Goal: Transaction & Acquisition: Purchase product/service

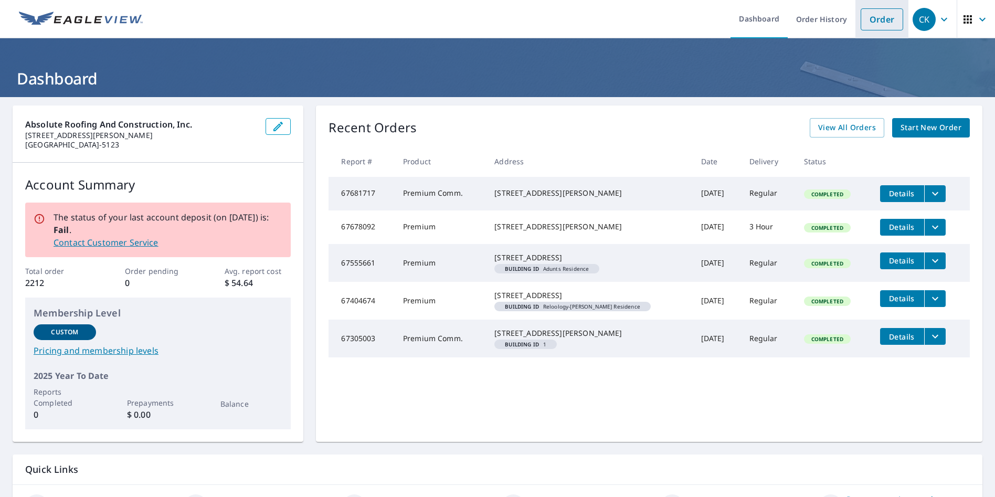
drag, startPoint x: 878, startPoint y: 19, endPoint x: 857, endPoint y: 19, distance: 21.0
click at [877, 19] on link "Order" at bounding box center [882, 19] width 43 height 22
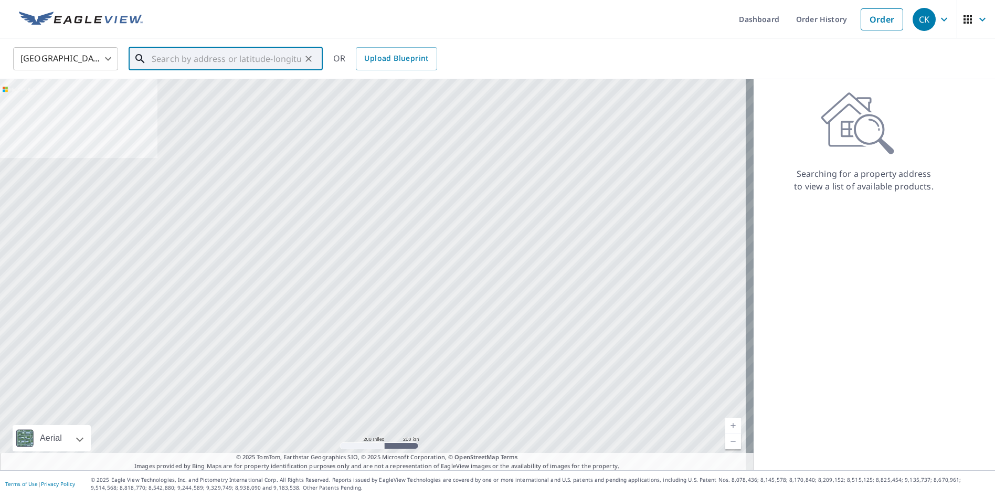
paste input "[STREET_ADDRESS]"
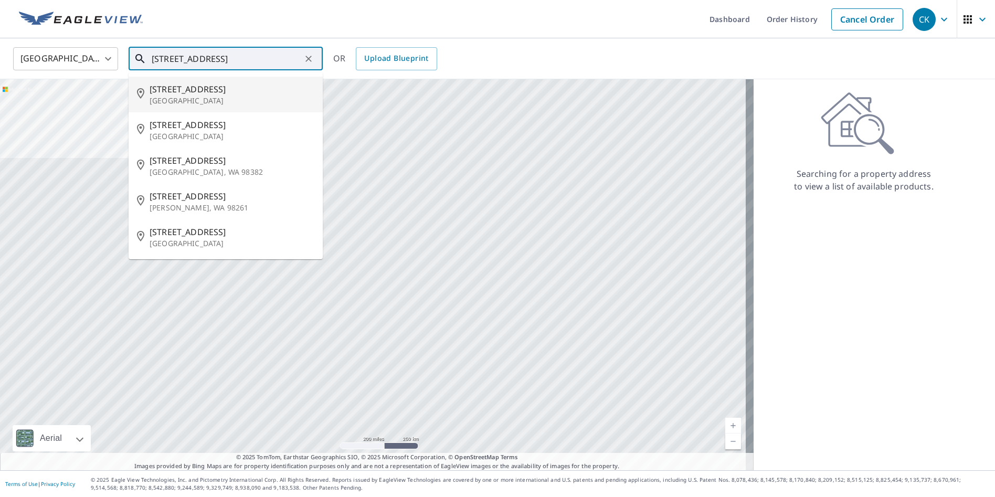
click at [221, 90] on span "[STREET_ADDRESS]" at bounding box center [232, 89] width 165 height 13
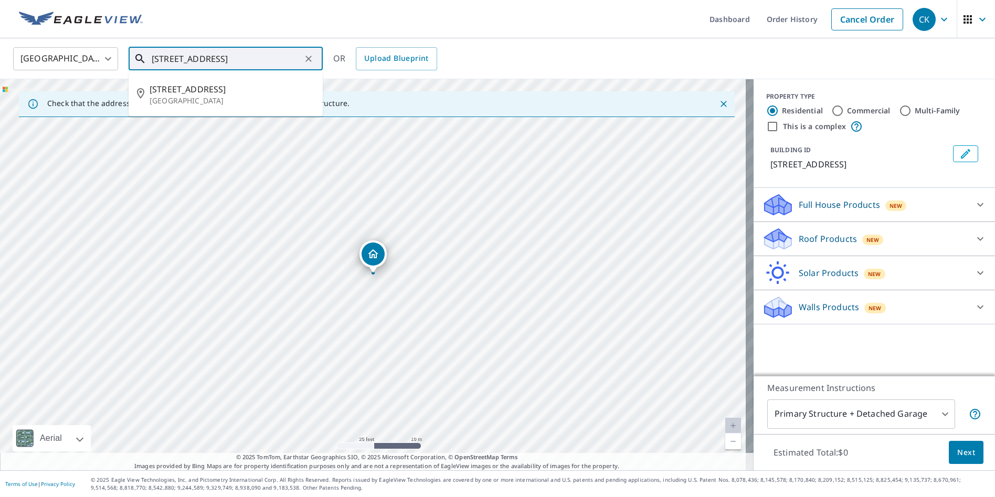
drag, startPoint x: 268, startPoint y: 57, endPoint x: 229, endPoint y: 61, distance: 38.6
click at [229, 61] on input "[STREET_ADDRESS]" at bounding box center [227, 58] width 150 height 29
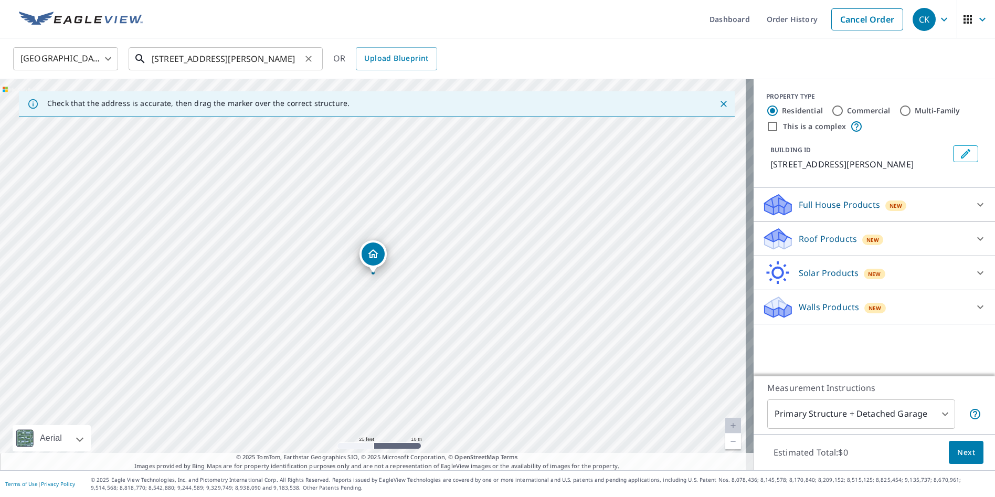
drag, startPoint x: 241, startPoint y: 58, endPoint x: 248, endPoint y: 57, distance: 6.9
click at [242, 57] on input "[STREET_ADDRESS][PERSON_NAME]" at bounding box center [227, 58] width 150 height 29
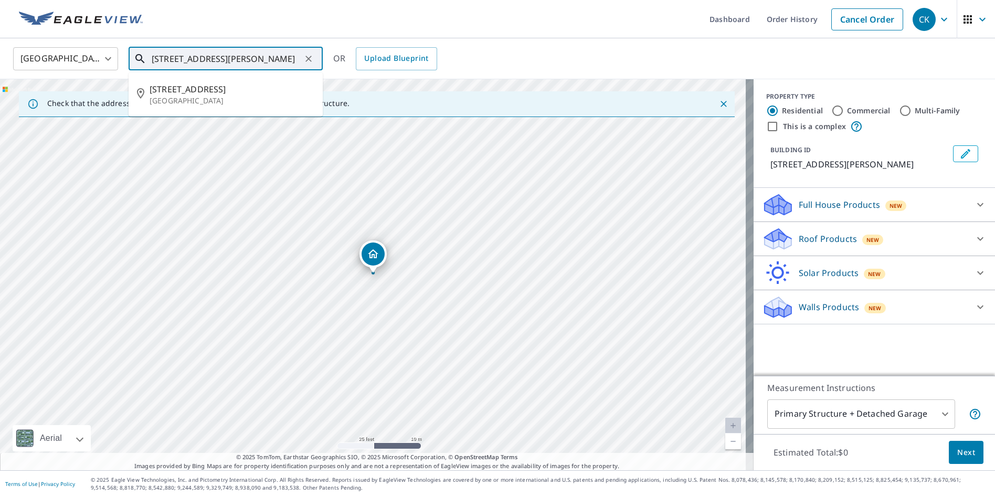
drag, startPoint x: 298, startPoint y: 59, endPoint x: 116, endPoint y: 51, distance: 182.3
click at [116, 50] on div "[GEOGRAPHIC_DATA] [GEOGRAPHIC_DATA] ​ [STREET_ADDRESS][PERSON_NAME] ​ [STREET_A…" at bounding box center [493, 58] width 977 height 25
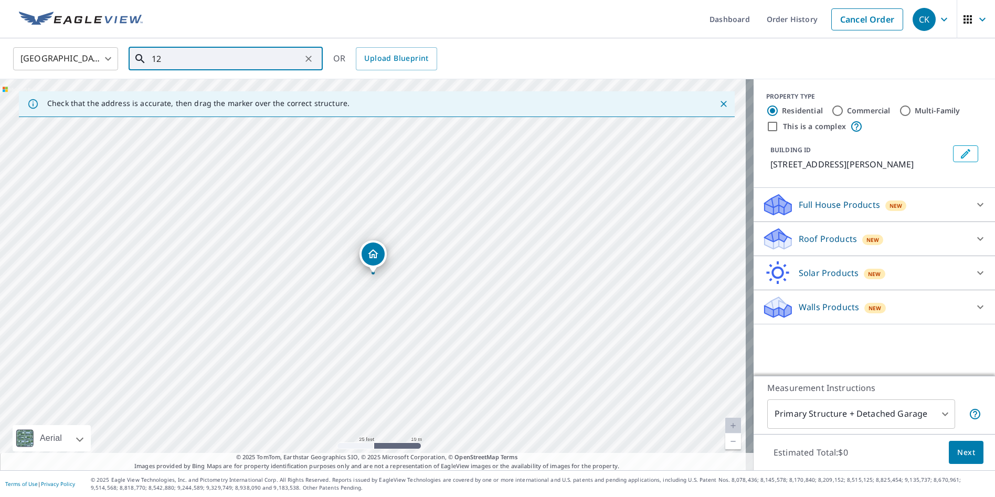
type input "1"
click at [179, 59] on input "text" at bounding box center [227, 58] width 150 height 29
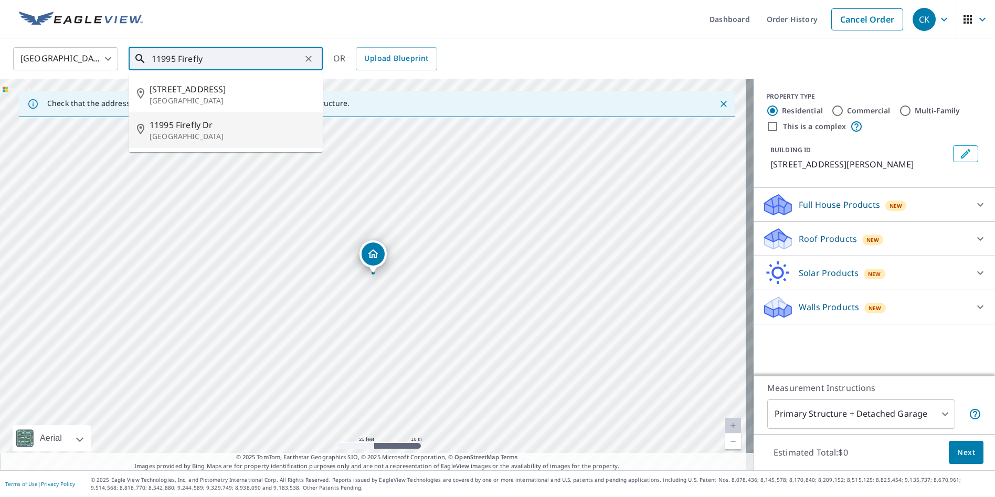
click at [199, 127] on span "11995 Firefly Dr" at bounding box center [232, 125] width 165 height 13
type input "[STREET_ADDRESS]"
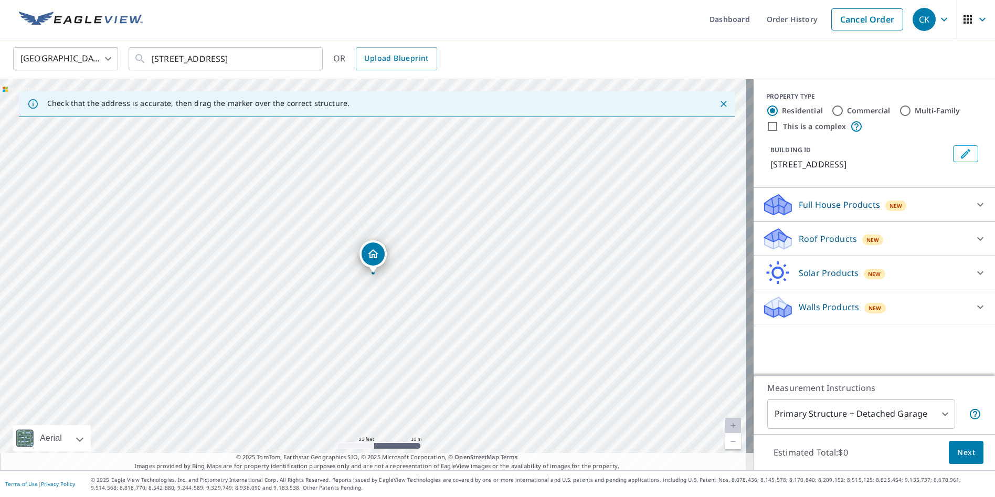
click at [902, 241] on div "Roof Products New" at bounding box center [865, 239] width 206 height 25
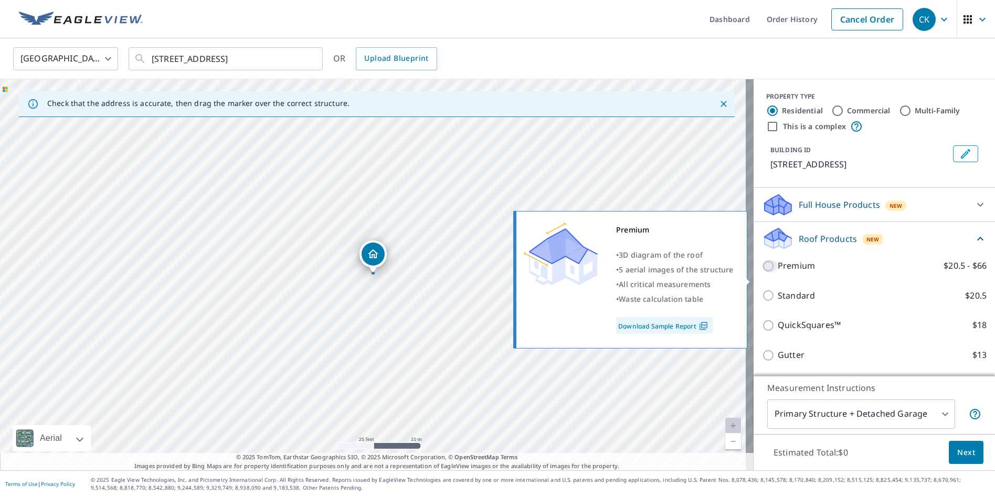
click at [764, 272] on input "Premium $20.5 - $66" at bounding box center [770, 266] width 16 height 13
checkbox input "true"
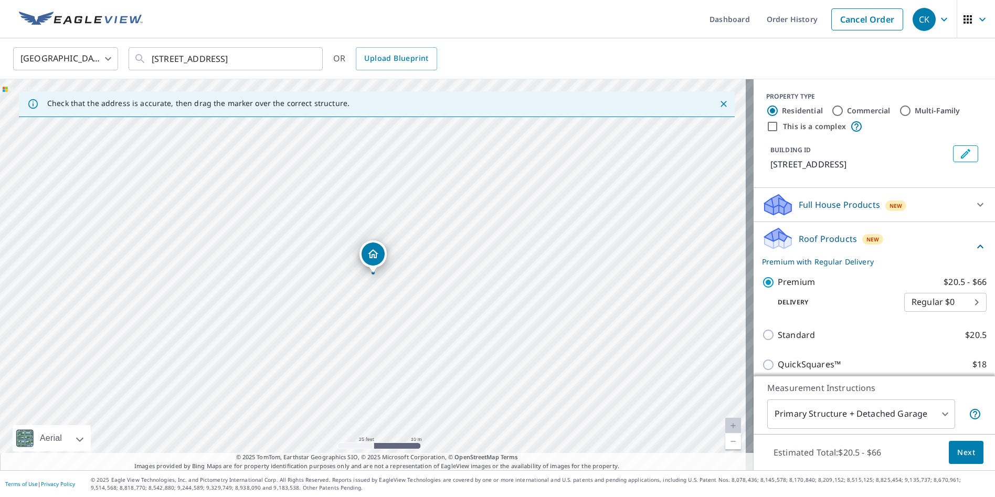
click at [790, 411] on body "CK CK Dashboard Order History Cancel Order CK [GEOGRAPHIC_DATA] [GEOGRAPHIC_DAT…" at bounding box center [497, 248] width 995 height 497
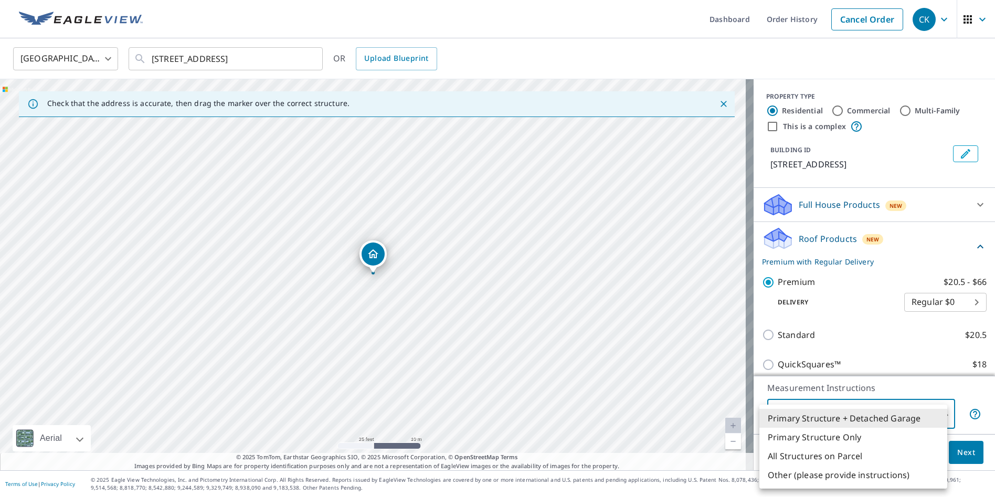
click at [807, 439] on li "Primary Structure Only" at bounding box center [853, 437] width 188 height 19
type input "2"
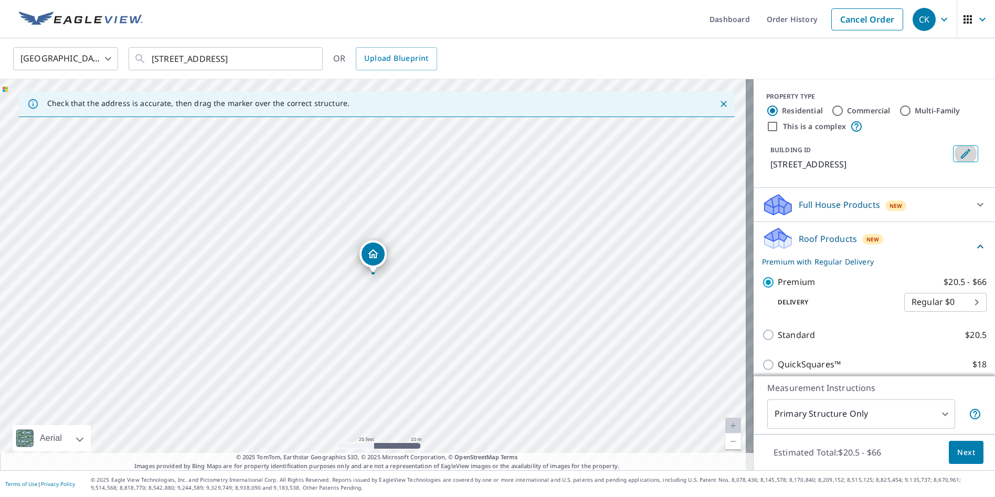
click at [959, 148] on icon "Edit building 1" at bounding box center [965, 153] width 13 height 13
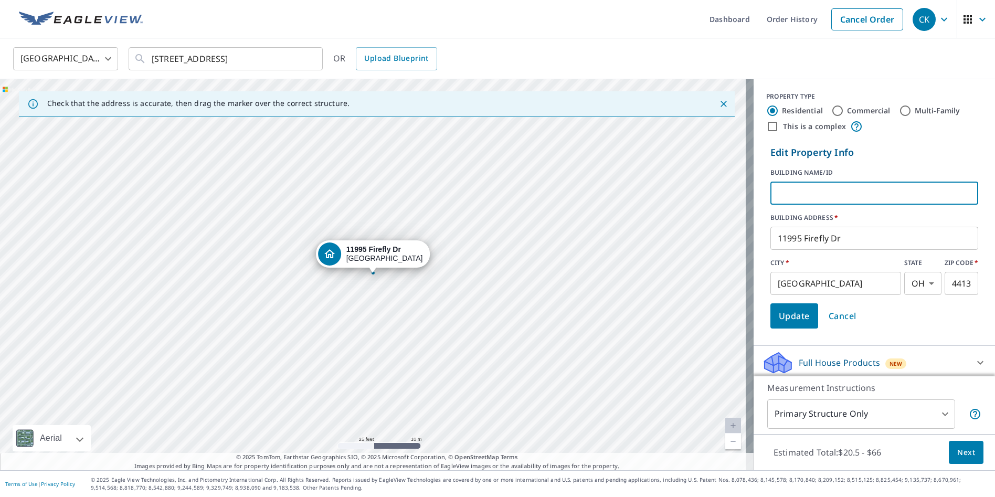
click at [794, 197] on input "text" at bounding box center [874, 192] width 208 height 29
type input "Manoloff Residence"
click at [784, 311] on span "Update" at bounding box center [794, 316] width 31 height 15
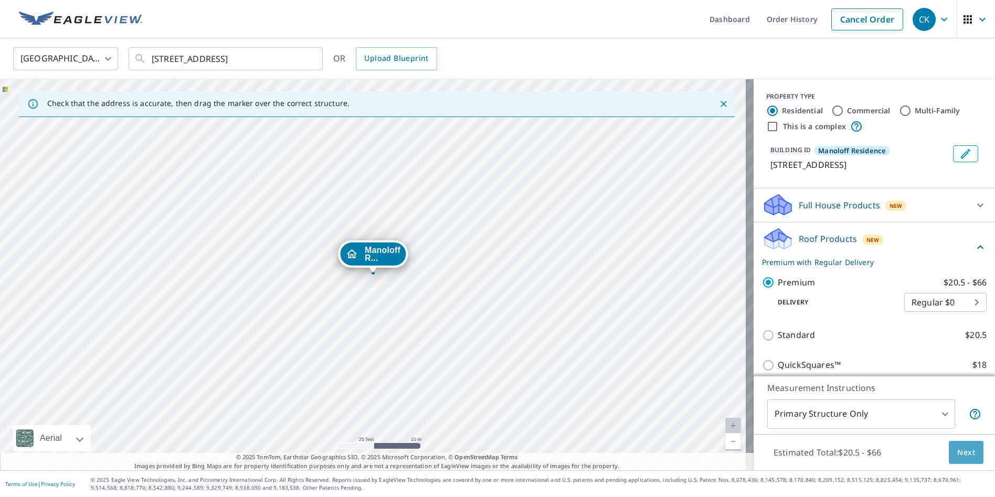
click at [957, 447] on span "Next" at bounding box center [966, 452] width 18 height 13
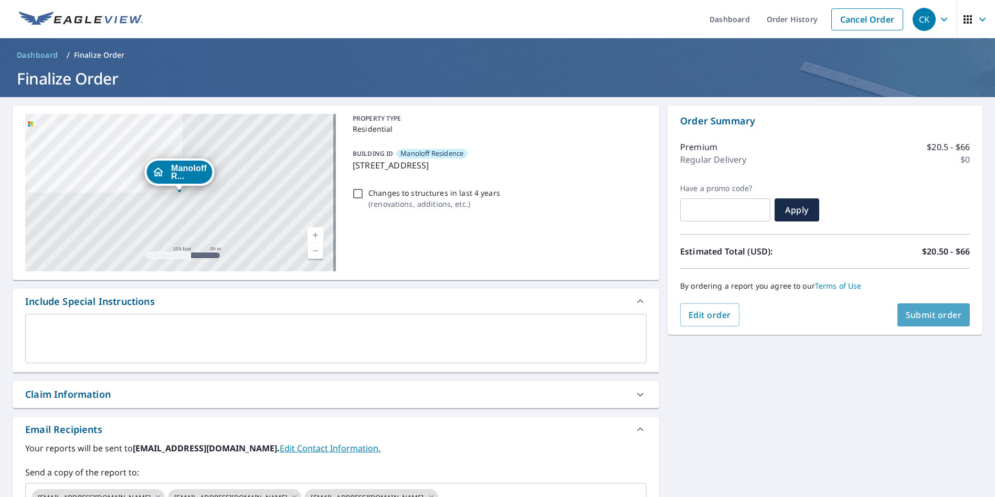
click at [932, 313] on span "Submit order" at bounding box center [934, 315] width 56 height 12
